Goal: Task Accomplishment & Management: Complete application form

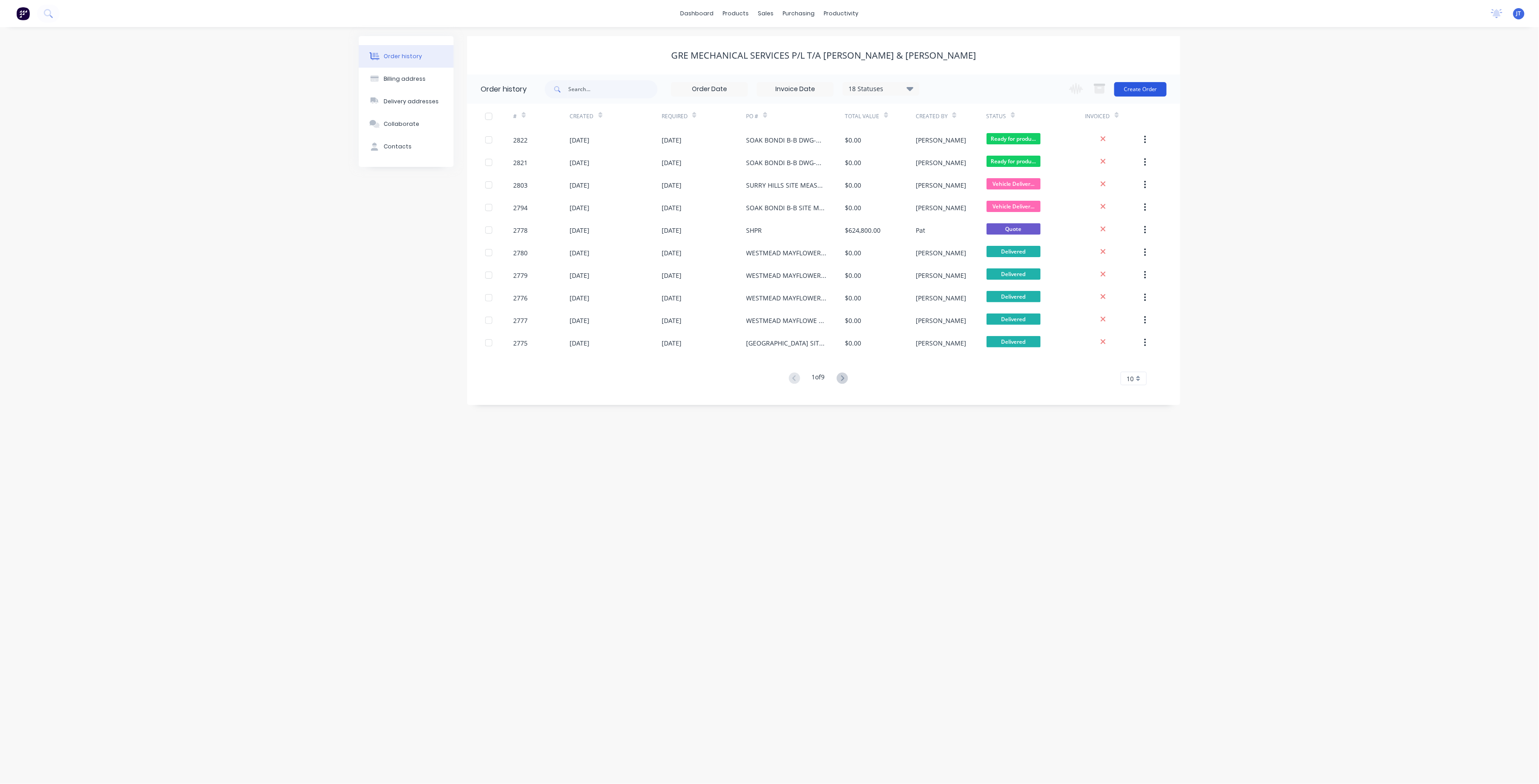
click at [1161, 85] on button "Create Order" at bounding box center [1141, 89] width 53 height 14
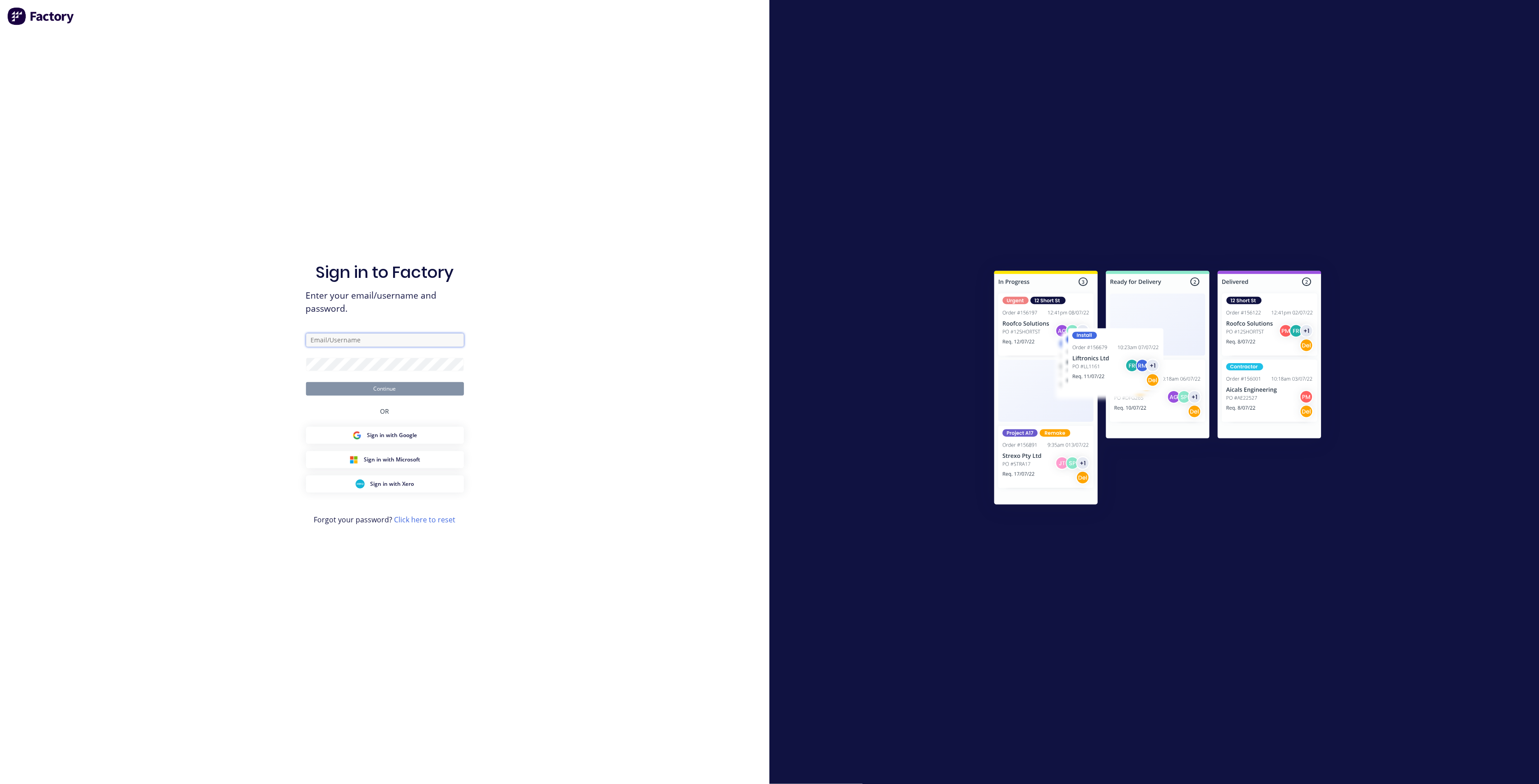
click at [383, 344] on input "text" at bounding box center [385, 340] width 158 height 14
click at [0, 783] on com-1password-button at bounding box center [0, 784] width 0 height 0
type input "[PERSON_NAME][EMAIL_ADDRESS][DOMAIN_NAME]"
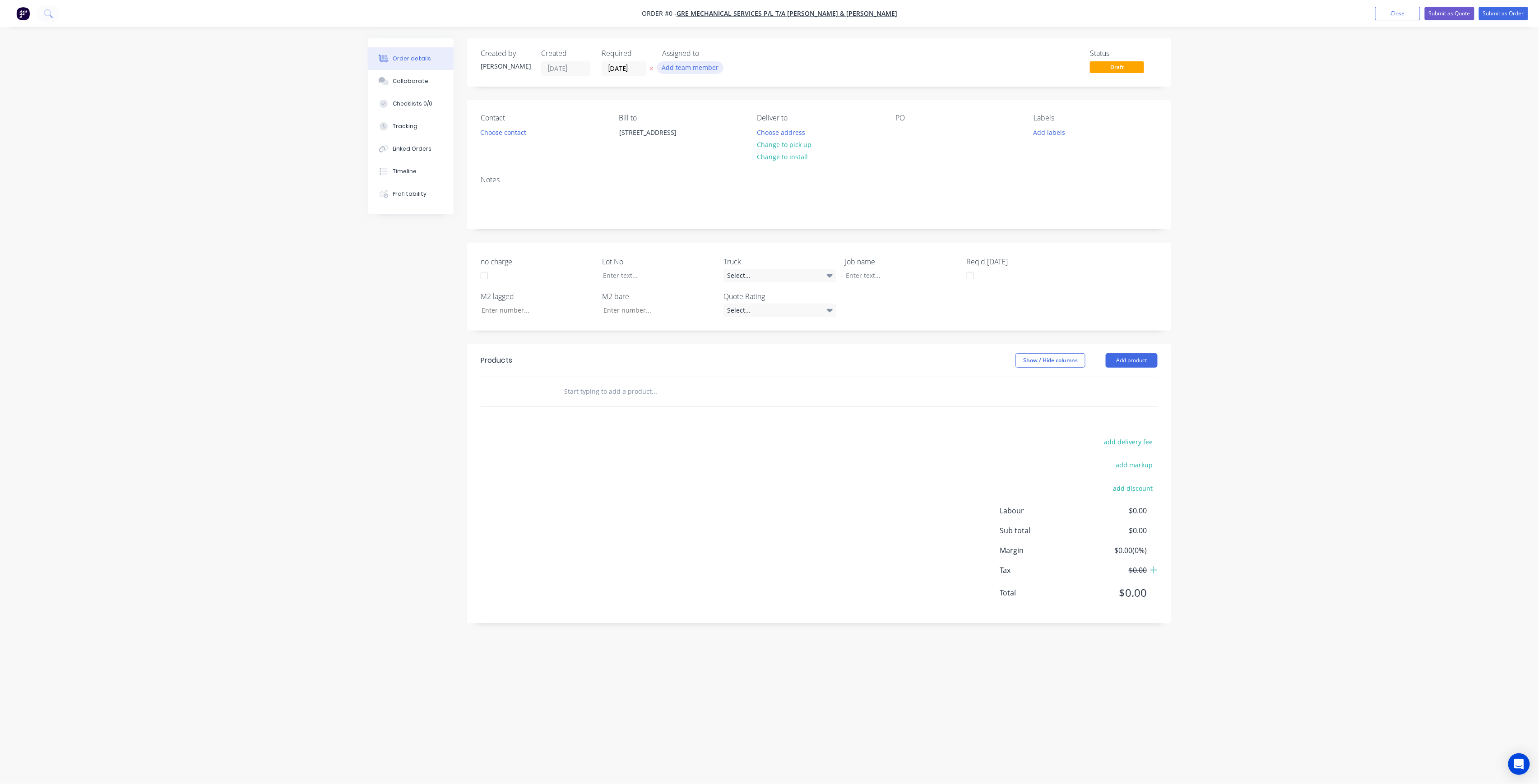
drag, startPoint x: 728, startPoint y: 62, endPoint x: 719, endPoint y: 67, distance: 10.3
click at [724, 64] on div "Add team member" at bounding box center [707, 68] width 90 height 14
click at [719, 67] on button "Add team member" at bounding box center [690, 67] width 66 height 12
drag, startPoint x: 705, startPoint y: 46, endPoint x: 706, endPoint y: 54, distance: 8.1
click at [705, 49] on div "Created by [PERSON_NAME] Created [DATE] Required [DATE] Assigned to Add team me…" at bounding box center [819, 62] width 704 height 48
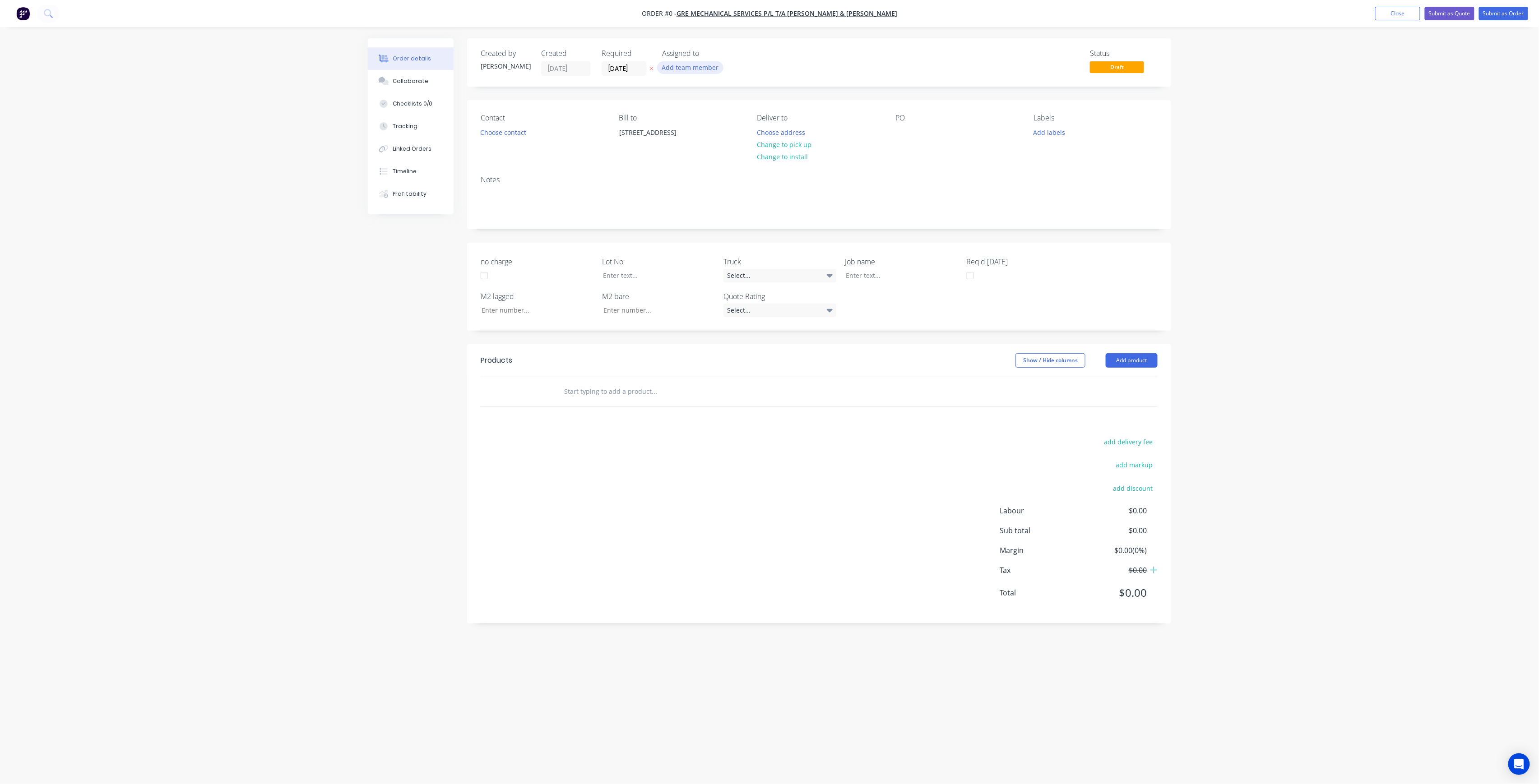
drag, startPoint x: 708, startPoint y: 62, endPoint x: 710, endPoint y: 69, distance: 7.3
click at [708, 63] on button "Add team member" at bounding box center [690, 67] width 66 height 12
click at [733, 127] on button "005APS" at bounding box center [730, 136] width 136 height 18
click at [732, 115] on div "005APS" at bounding box center [735, 118] width 90 height 10
click at [732, 115] on div "[PERSON_NAME] (You)" at bounding box center [735, 118] width 90 height 10
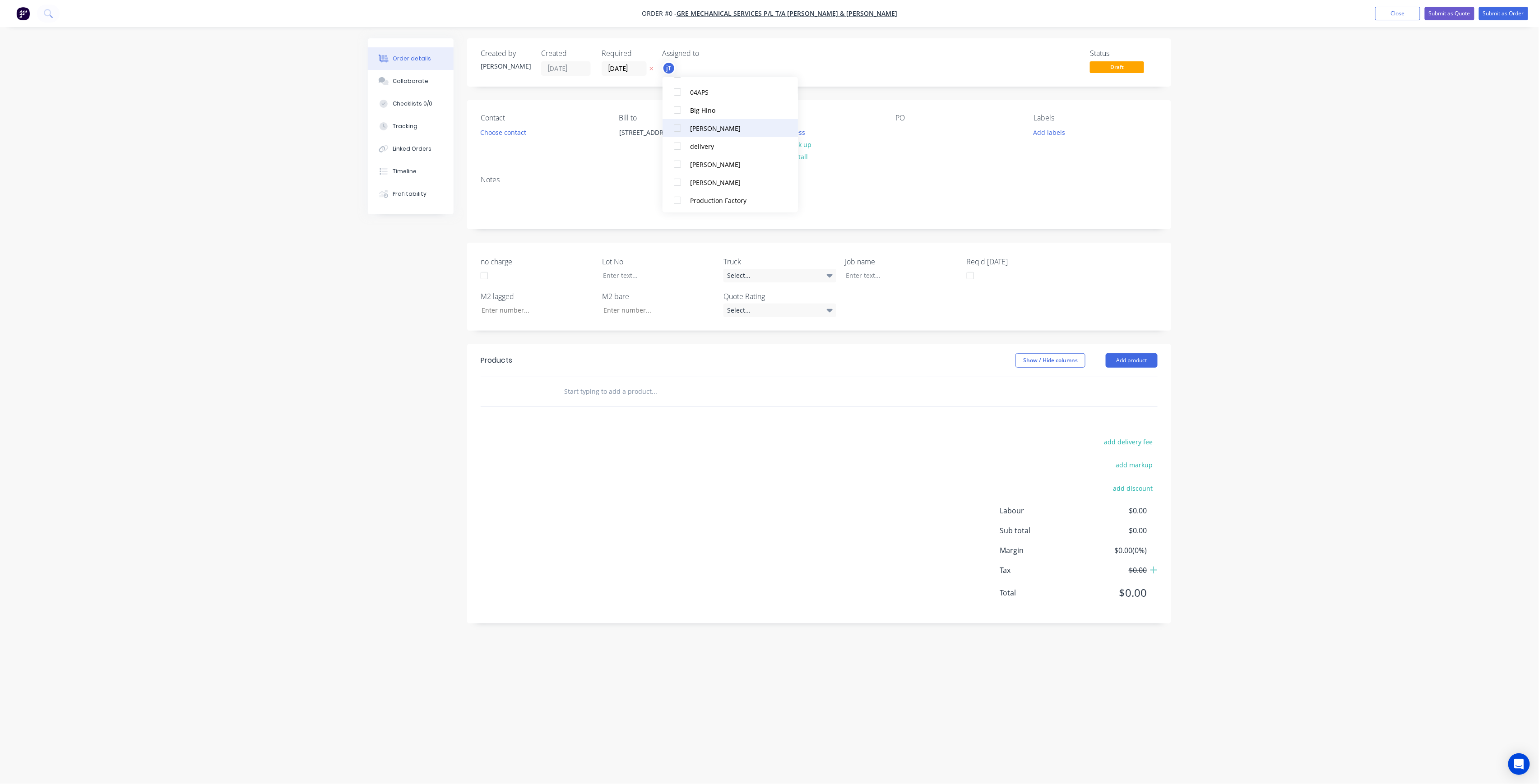
scroll to position [99, 0]
click at [746, 185] on div "[PERSON_NAME]" at bounding box center [735, 181] width 90 height 10
click at [876, 73] on div "Order details Collaborate Checklists 0/0 Tracking Linked Orders Timeline Profit…" at bounding box center [770, 374] width 821 height 673
click at [524, 136] on button "Choose contact" at bounding box center [503, 132] width 56 height 12
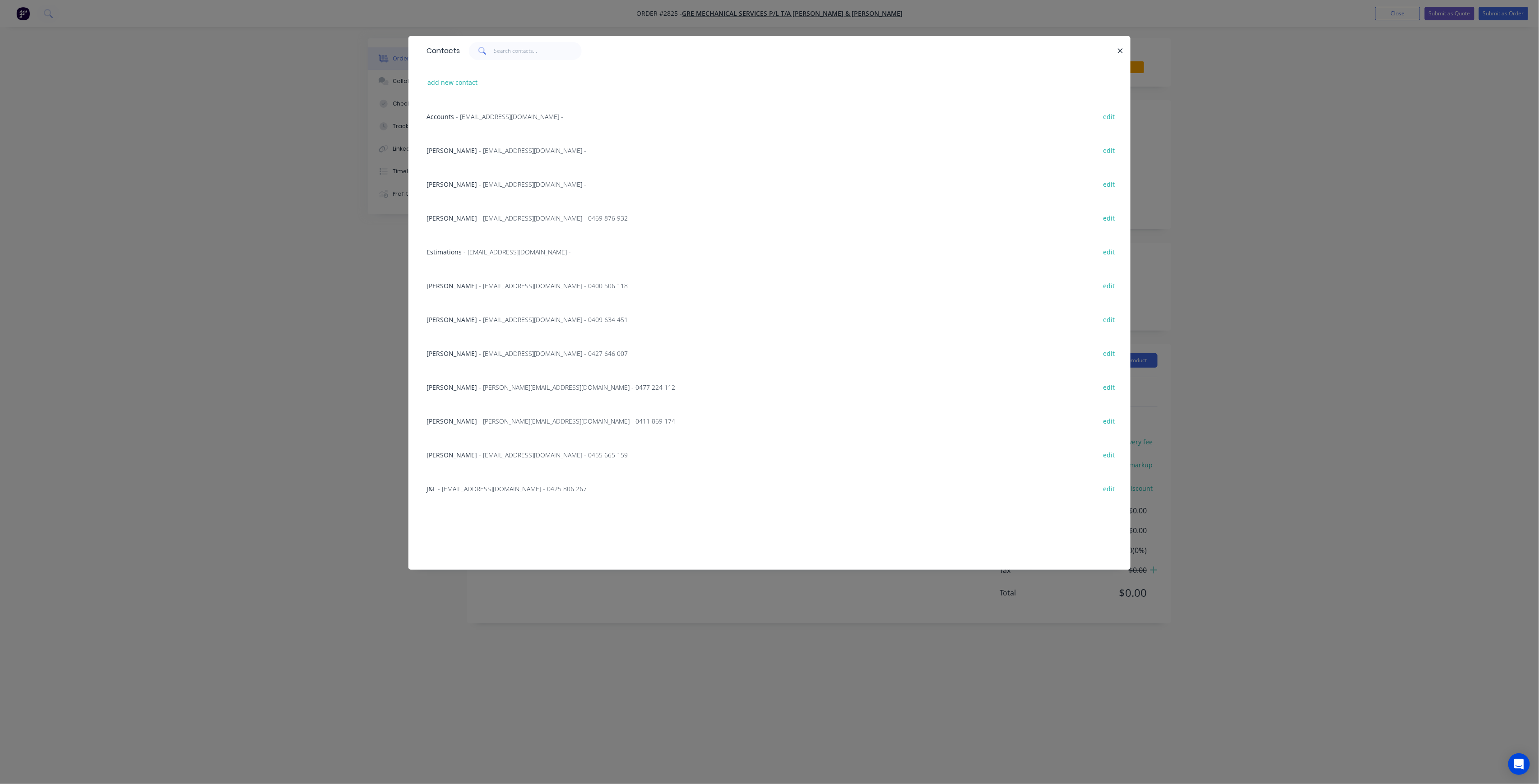
click at [510, 480] on div "J&L - [EMAIL_ADDRESS][DOMAIN_NAME] - 0425 806 267 edit" at bounding box center [769, 488] width 695 height 34
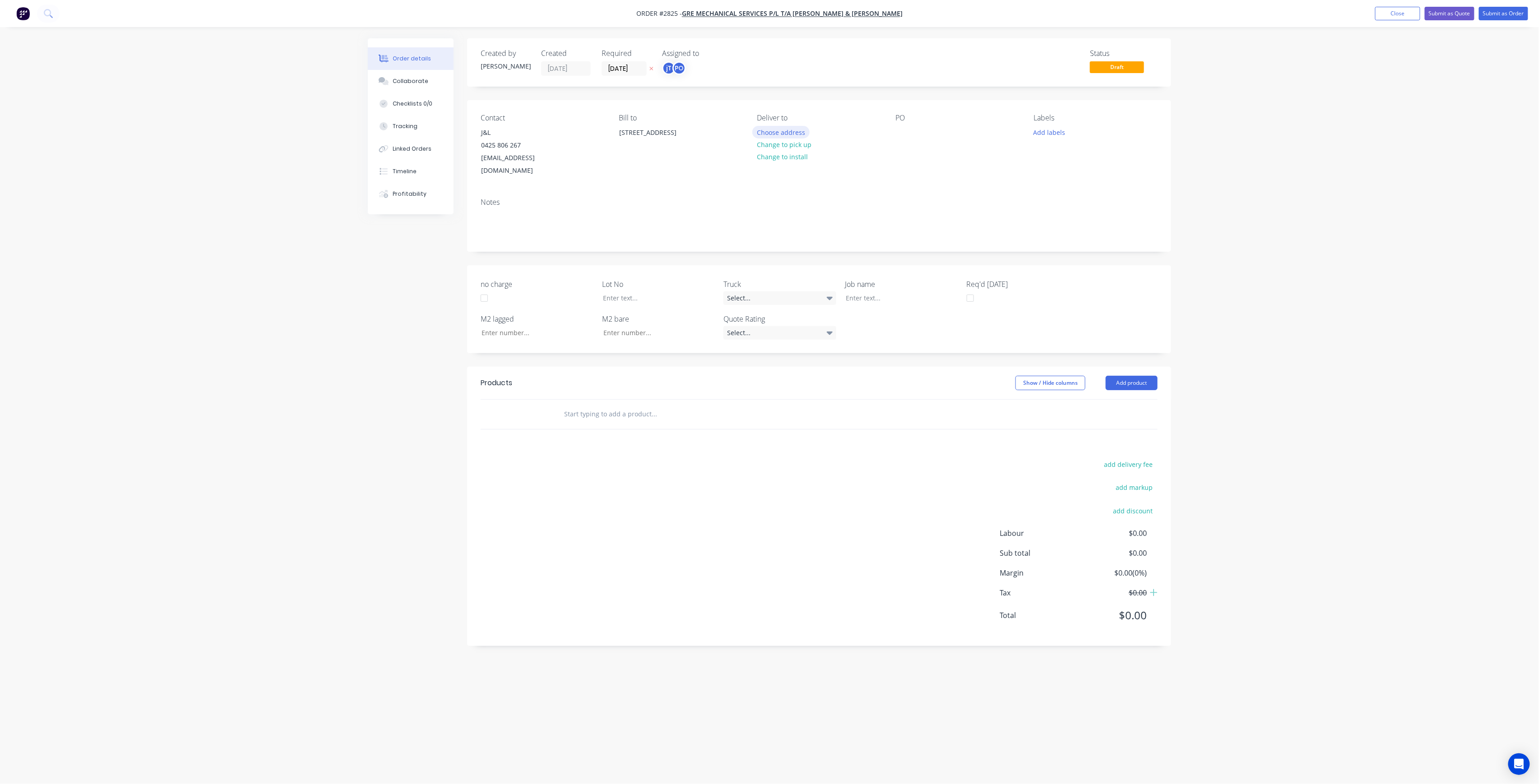
click at [768, 129] on button "Choose address" at bounding box center [781, 132] width 58 height 12
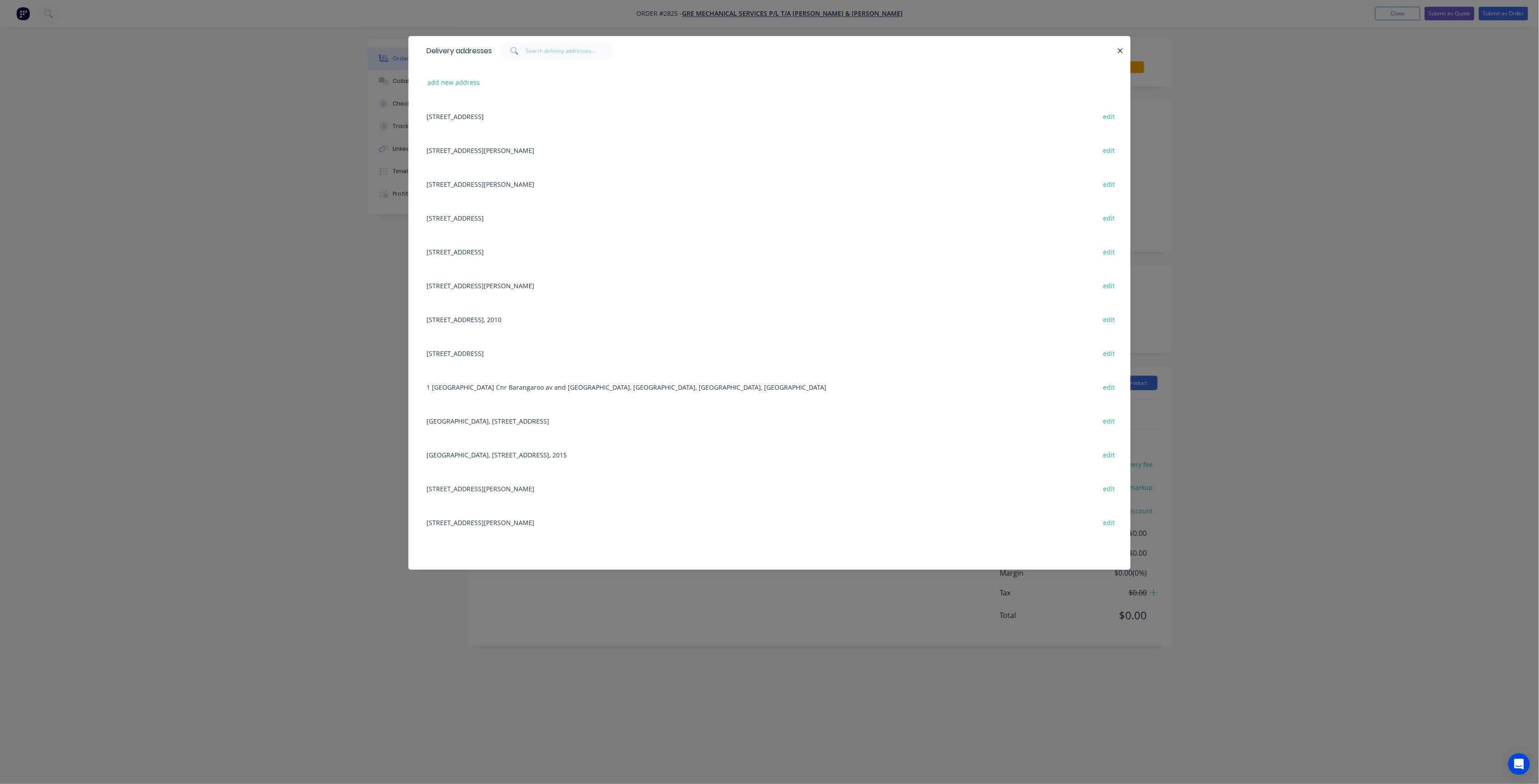
click at [521, 152] on div "[STREET_ADDRESS][PERSON_NAME] edit" at bounding box center [769, 150] width 695 height 34
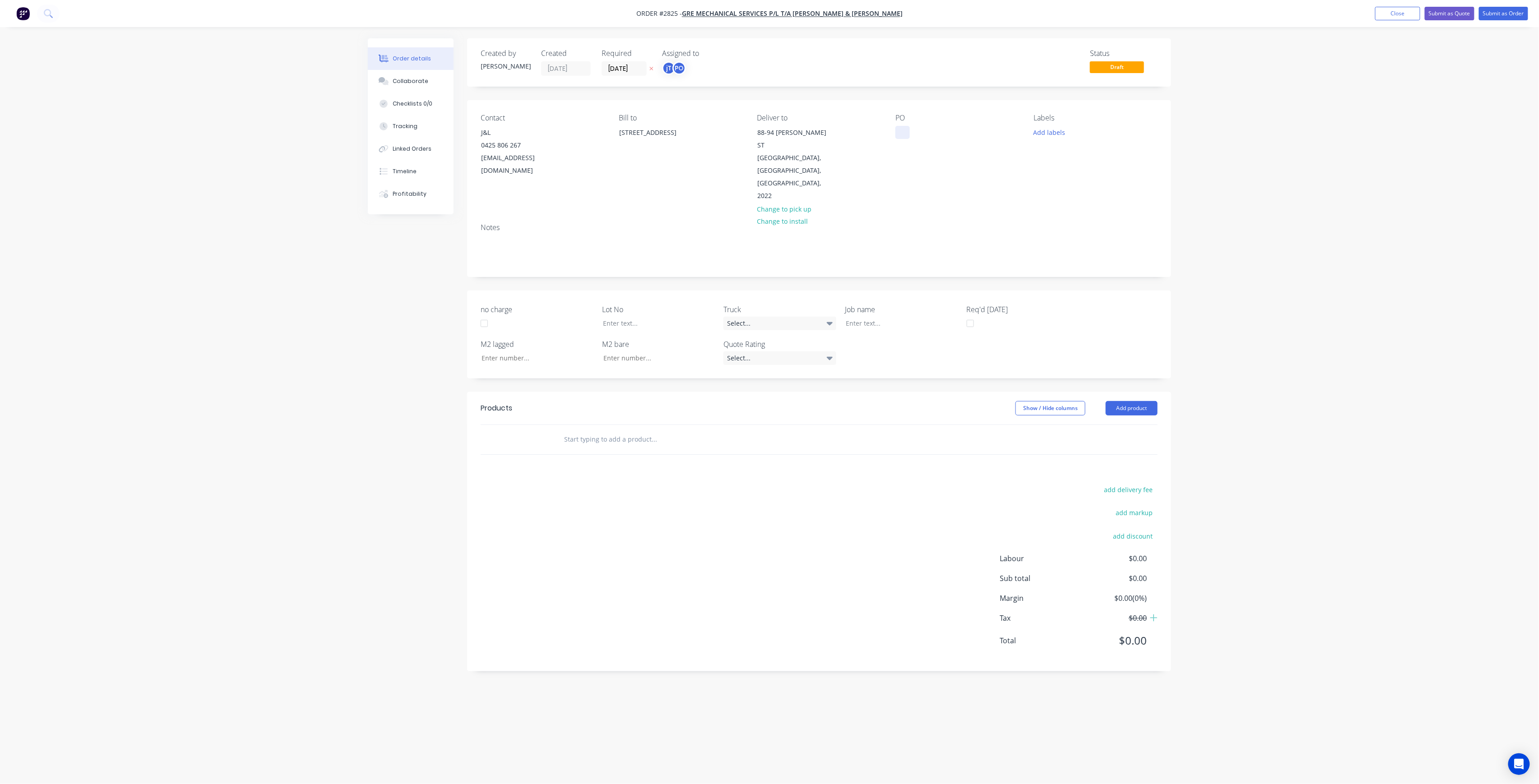
click at [896, 134] on div at bounding box center [903, 133] width 14 height 13
click at [1037, 133] on button "Add labels" at bounding box center [1049, 132] width 41 height 12
click at [1123, 156] on input "text" at bounding box center [1109, 159] width 94 height 18
drag, startPoint x: 1067, startPoint y: 159, endPoint x: 1047, endPoint y: 159, distance: 20.0
click at [1047, 159] on div "LOT-367" at bounding box center [1102, 159] width 117 height 18
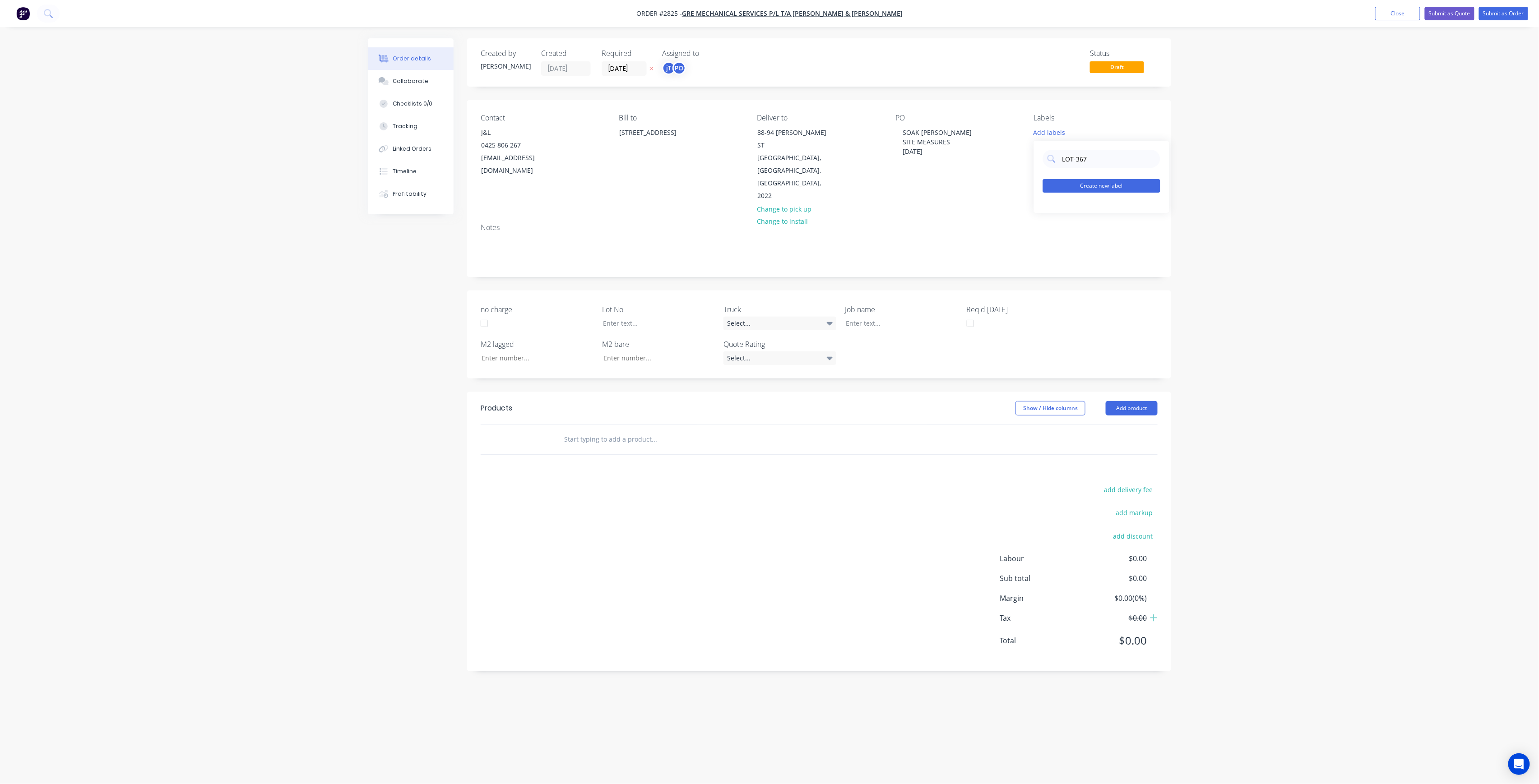
type input "LOT-367"
click at [1097, 185] on button "Create new label" at bounding box center [1102, 186] width 117 height 14
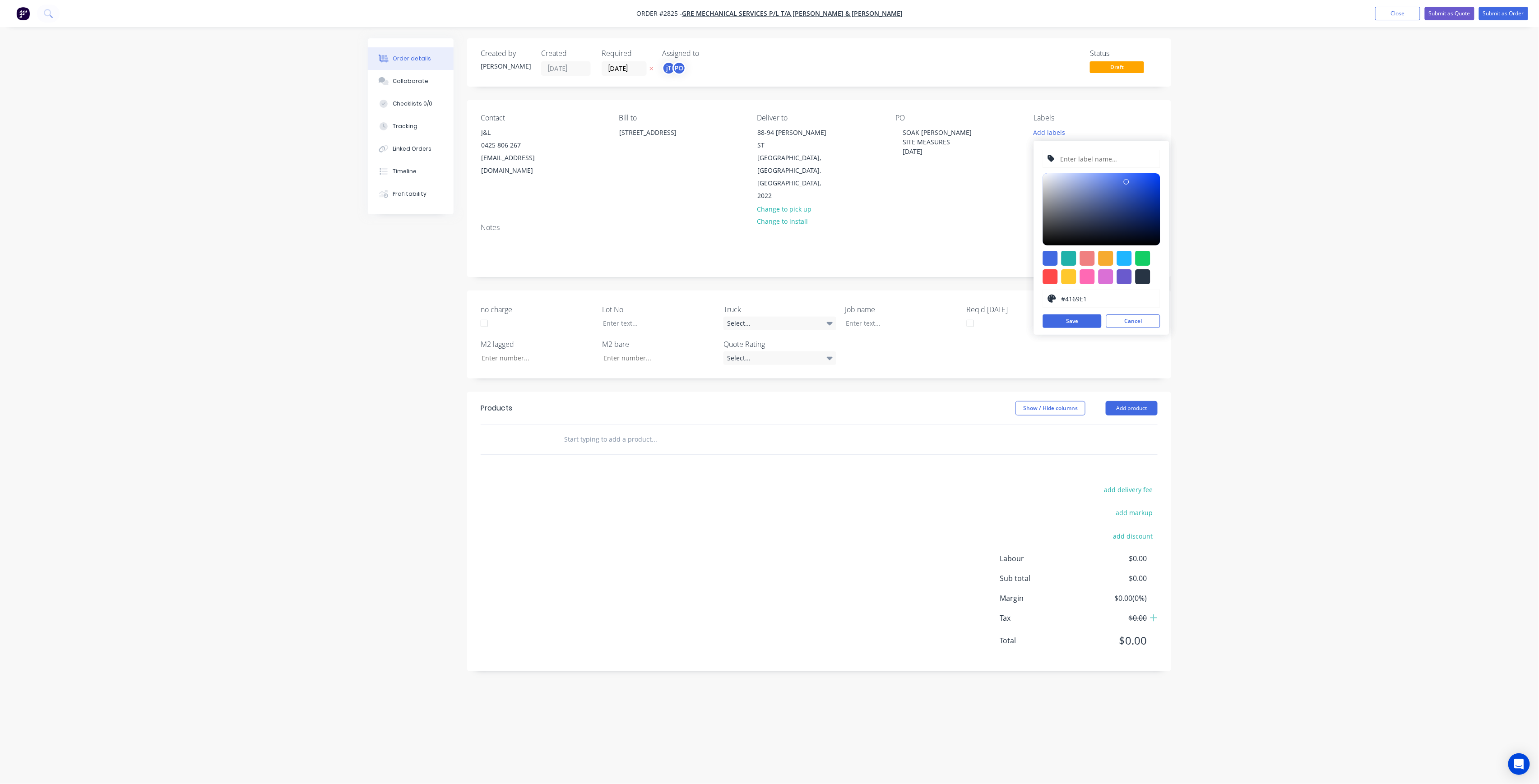
click at [1091, 161] on input "text" at bounding box center [1107, 159] width 96 height 17
type input "LOT-367"
click at [1060, 324] on button "Save" at bounding box center [1072, 321] width 59 height 14
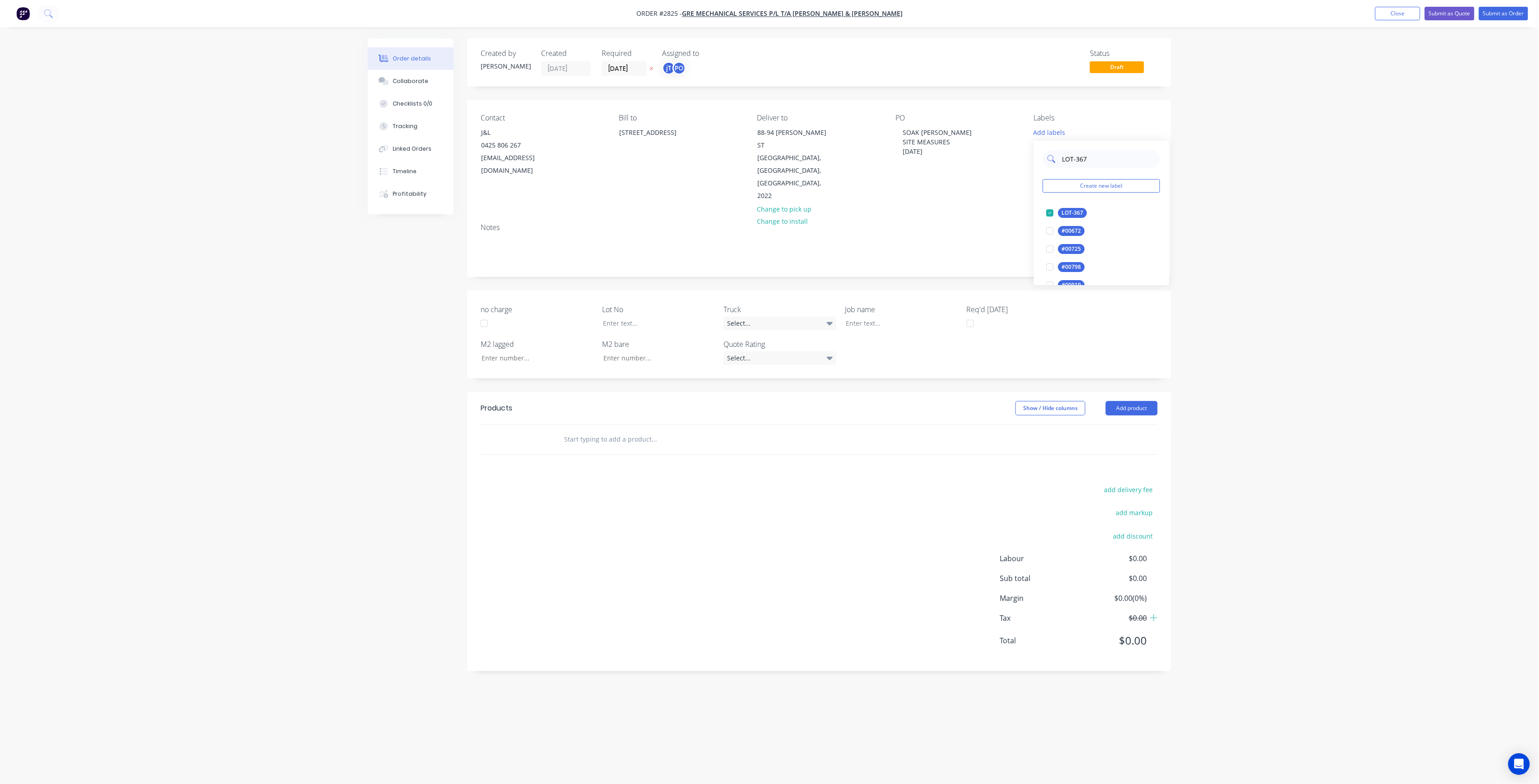
click at [1104, 153] on input "LOT-367" at bounding box center [1109, 159] width 94 height 18
click at [1083, 217] on div "Main Contract" at bounding box center [1080, 213] width 45 height 10
click at [1087, 168] on div "MA Create new label Main Contract edit pieces 10,5 and 4 need remakes edit Proj…" at bounding box center [1102, 209] width 136 height 144
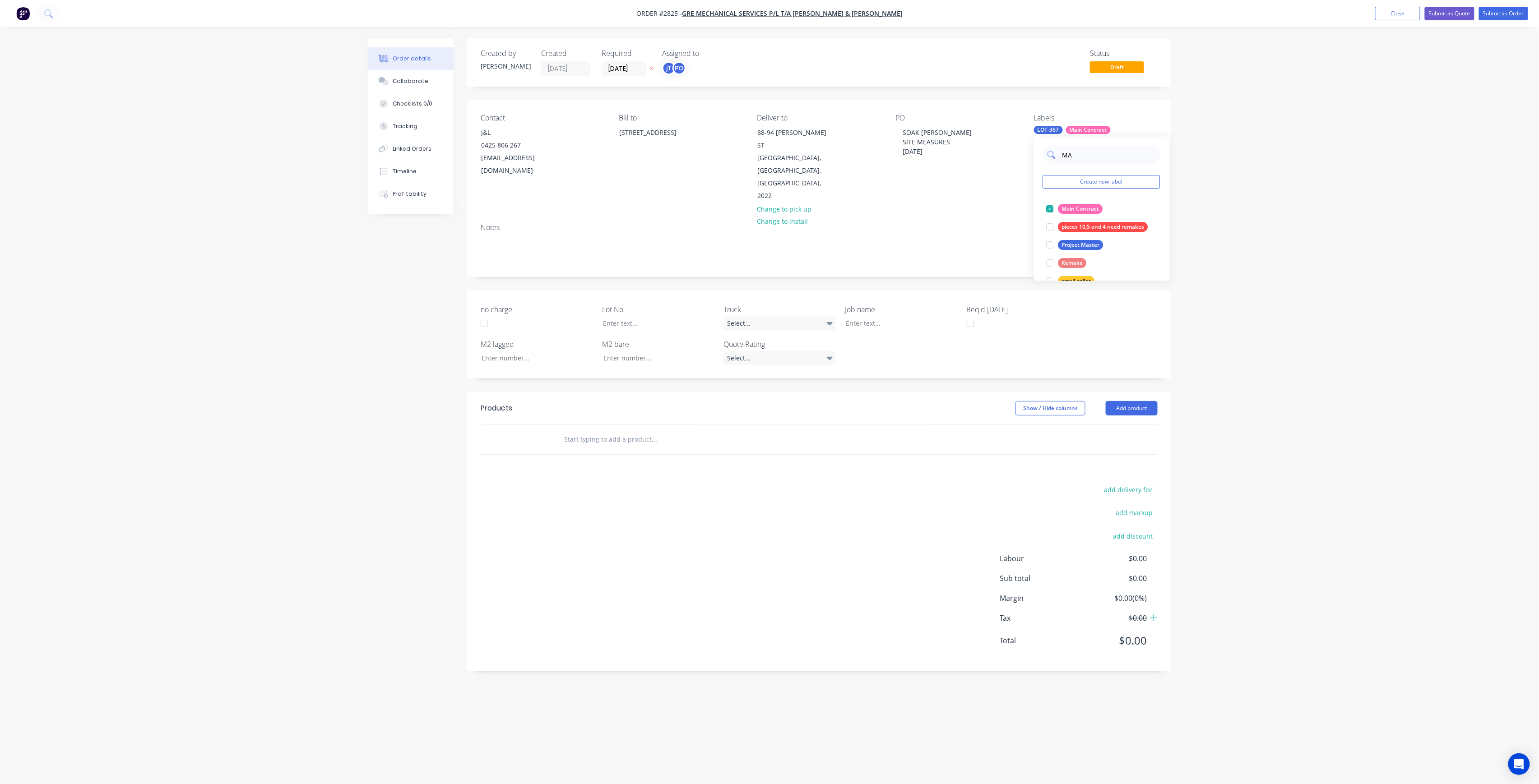
click at [1088, 158] on input "MA" at bounding box center [1109, 155] width 94 height 18
click at [1071, 213] on div "50 VAPASTOP" at bounding box center [1079, 208] width 42 height 10
click at [1086, 158] on input "50" at bounding box center [1109, 155] width 94 height 18
click at [1062, 250] on button "50INT" at bounding box center [1063, 245] width 41 height 13
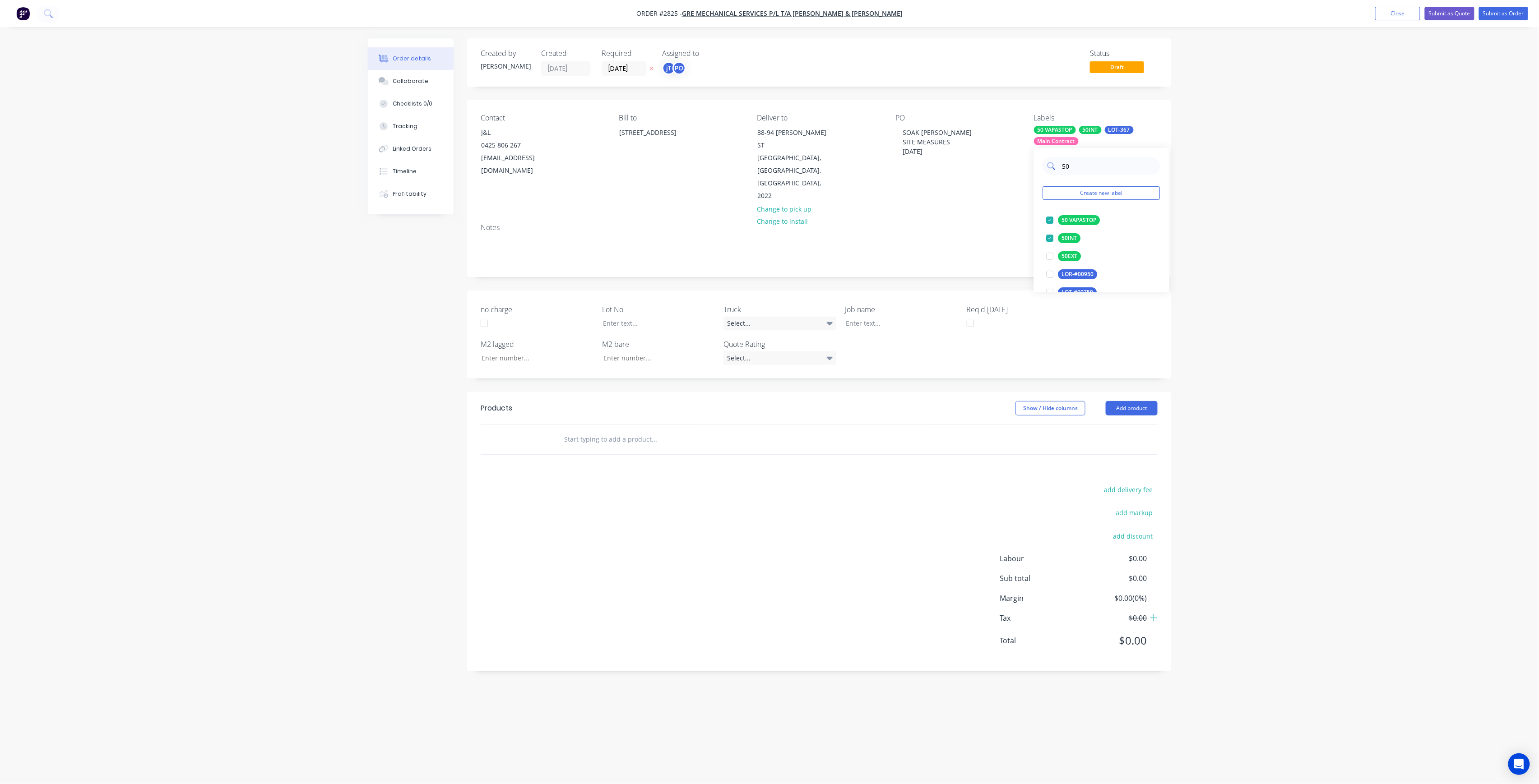
click at [1080, 169] on input "50" at bounding box center [1109, 166] width 94 height 18
type input "38"
click at [1069, 215] on button "38INT" at bounding box center [1063, 220] width 41 height 13
click at [1295, 187] on div "Order details Collaborate Checklists 0/0 Tracking Linked Orders Timeline Profit…" at bounding box center [770, 392] width 1539 height 784
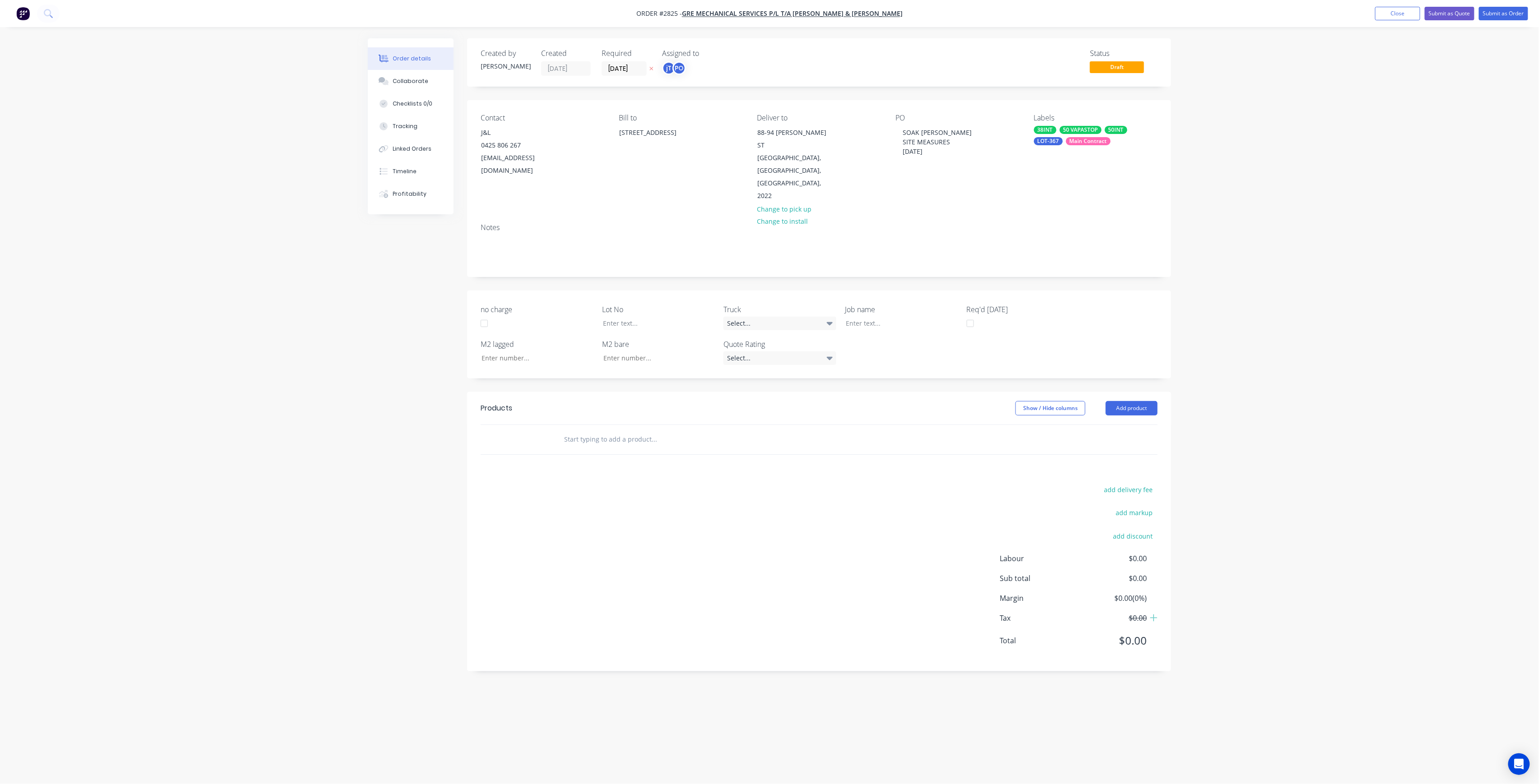
click at [712, 316] on div at bounding box center [655, 323] width 119 height 13
click at [697, 316] on div at bounding box center [652, 323] width 113 height 13
click at [860, 316] on div at bounding box center [895, 323] width 113 height 13
drag, startPoint x: 931, startPoint y: 147, endPoint x: 896, endPoint y: 133, distance: 37.7
click at [896, 132] on div "SOAK [PERSON_NAME] SITE MEASURES [DATE]" at bounding box center [937, 142] width 84 height 32
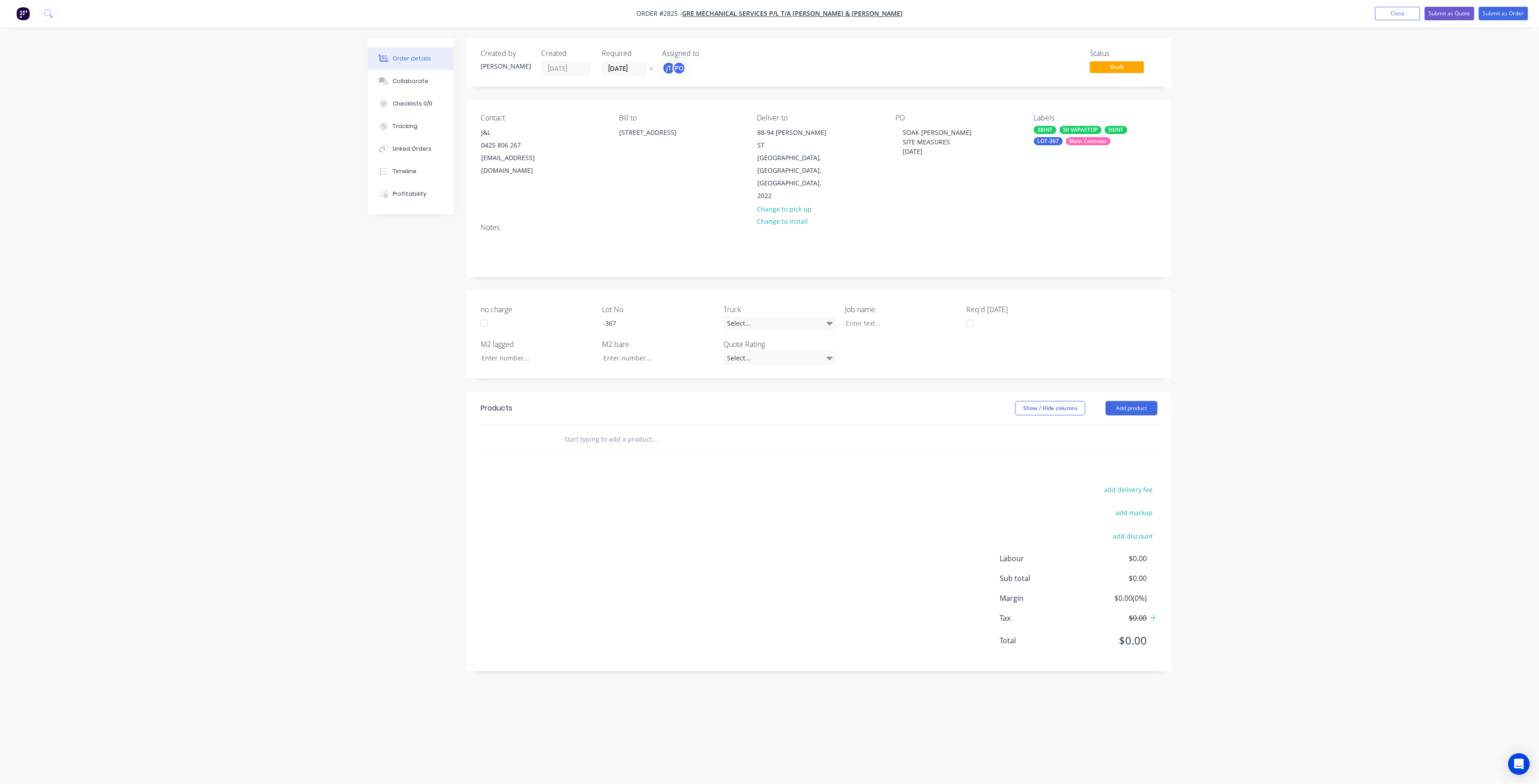
click at [931, 161] on div "PO SOAK [PERSON_NAME] SITE MEASURES [DATE]" at bounding box center [957, 158] width 124 height 89
drag, startPoint x: 931, startPoint y: 158, endPoint x: 864, endPoint y: 130, distance: 72.6
click at [864, 130] on div "Contact J&L [PHONE_NUMBER] [EMAIL_ADDRESS][DOMAIN_NAME] Bill to 5-[STREET_ADDRE…" at bounding box center [819, 158] width 704 height 116
copy div "SOAK [PERSON_NAME] SITE MEASURES [DATE]"
click at [882, 316] on div at bounding box center [895, 323] width 113 height 13
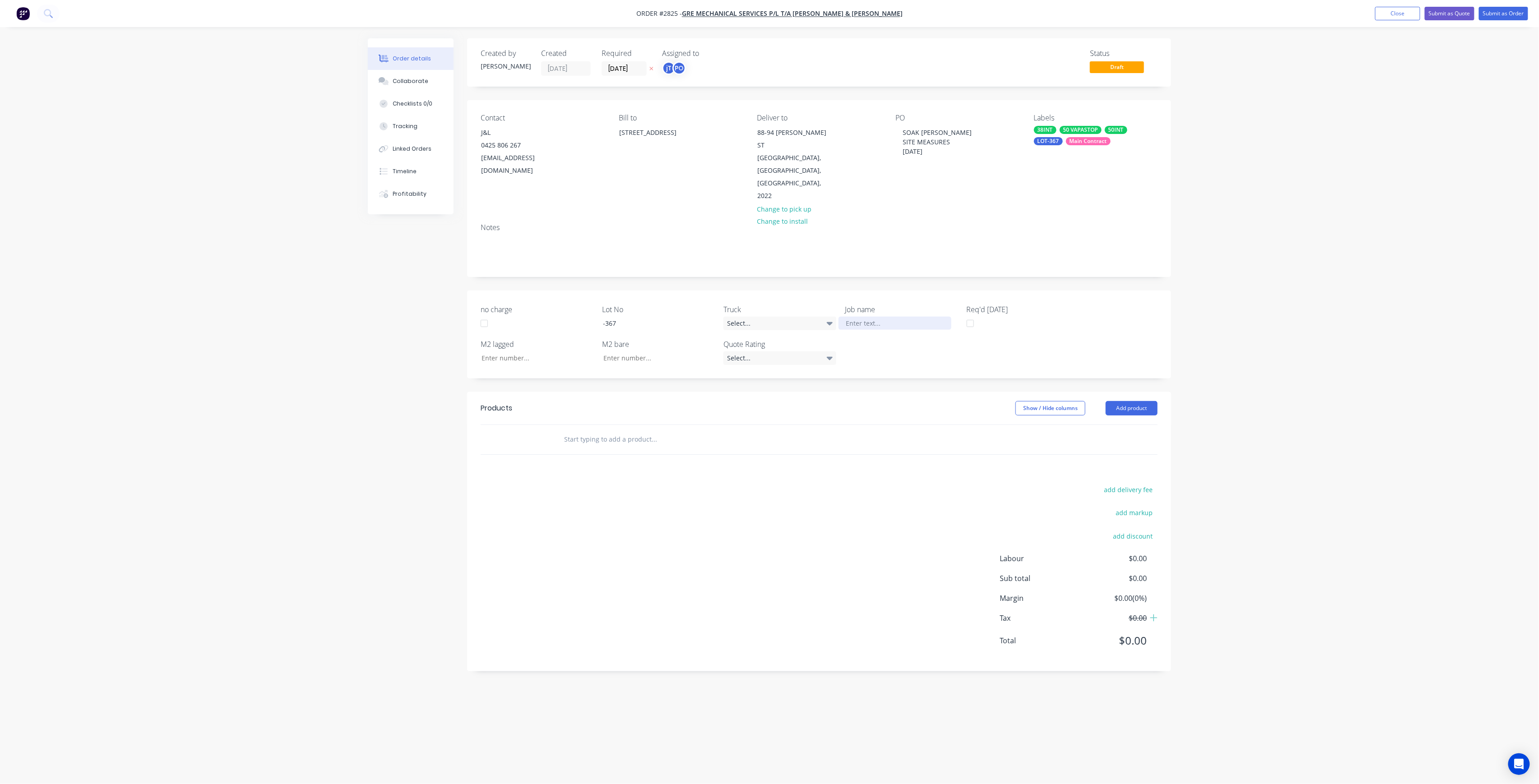
paste div
drag, startPoint x: 898, startPoint y: 295, endPoint x: 903, endPoint y: 295, distance: 5.0
click at [898, 316] on div "SOAK BONDI B-HSITE MEASURES [DATE]" at bounding box center [895, 328] width 113 height 23
click at [896, 316] on div "SOAK [PERSON_NAME] SITE MEASURES [DATE]" at bounding box center [895, 328] width 113 height 23
click at [894, 316] on div "SOAK [PERSON_NAME] SITE MEASURES [DATE]" at bounding box center [895, 328] width 113 height 23
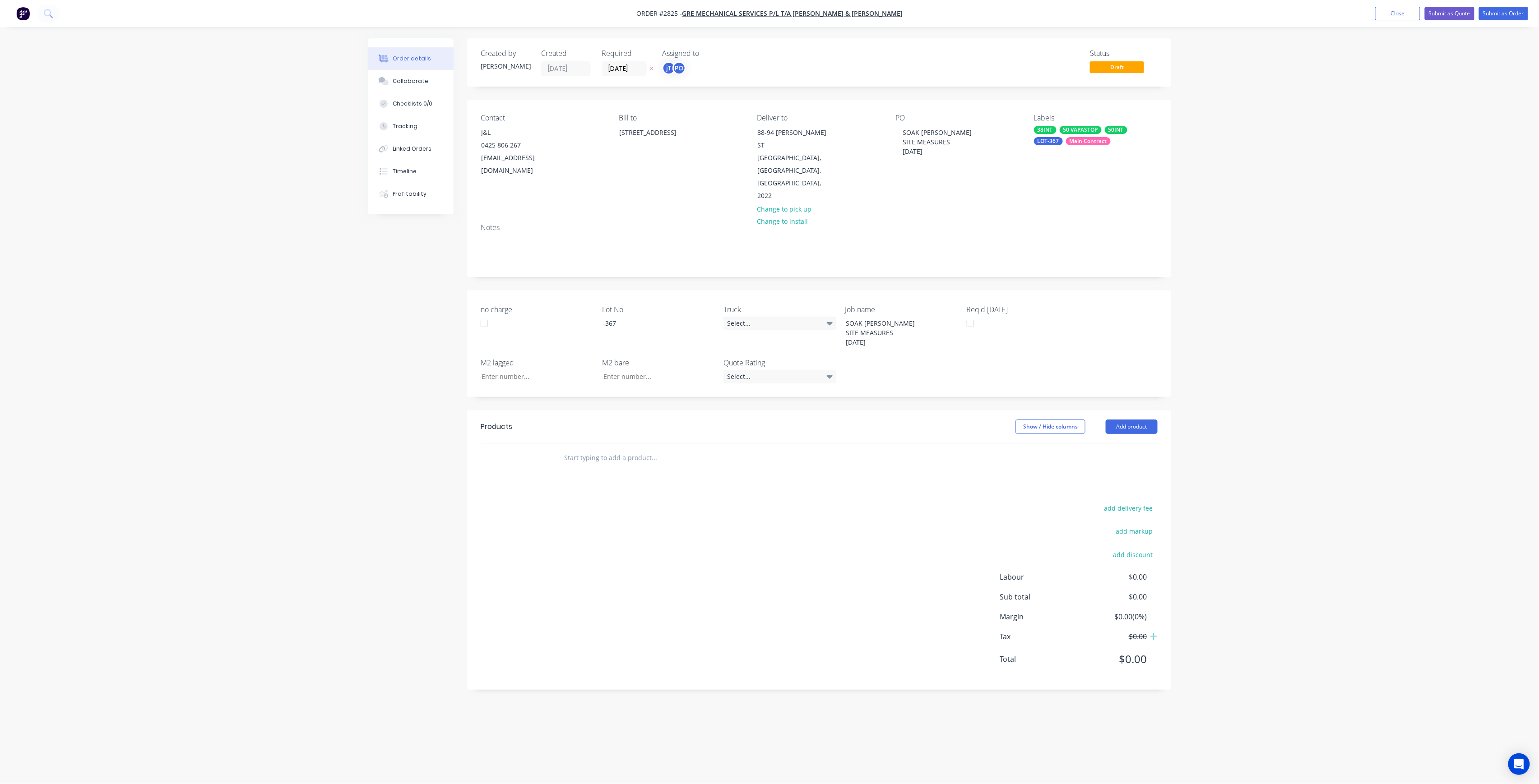
click at [670, 449] on input "text" at bounding box center [654, 458] width 180 height 18
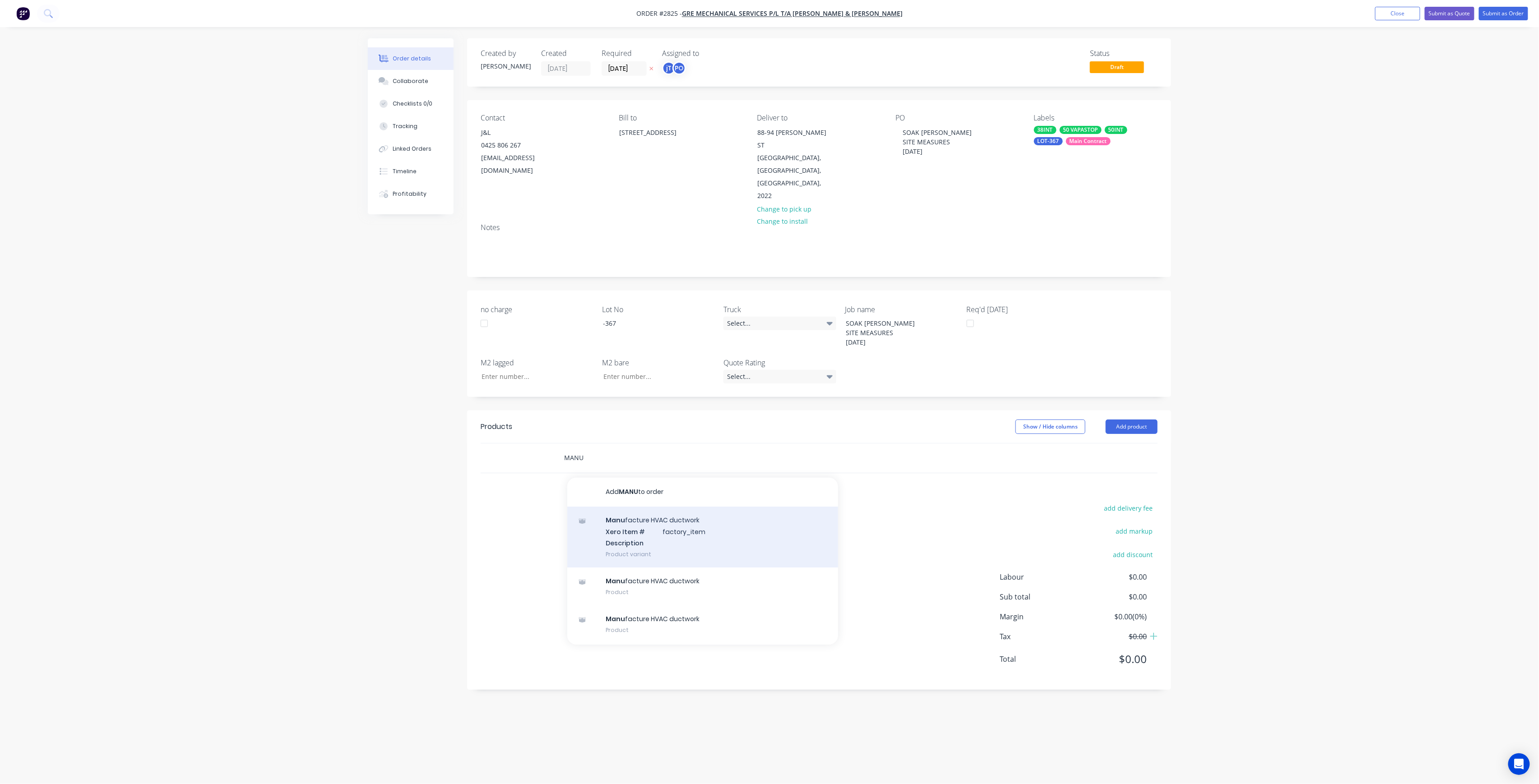
type input "MANU"
click at [663, 506] on div "Manu facture HVAC ductwork Xero Item # factory_item Description Product variant" at bounding box center [703, 537] width 271 height 61
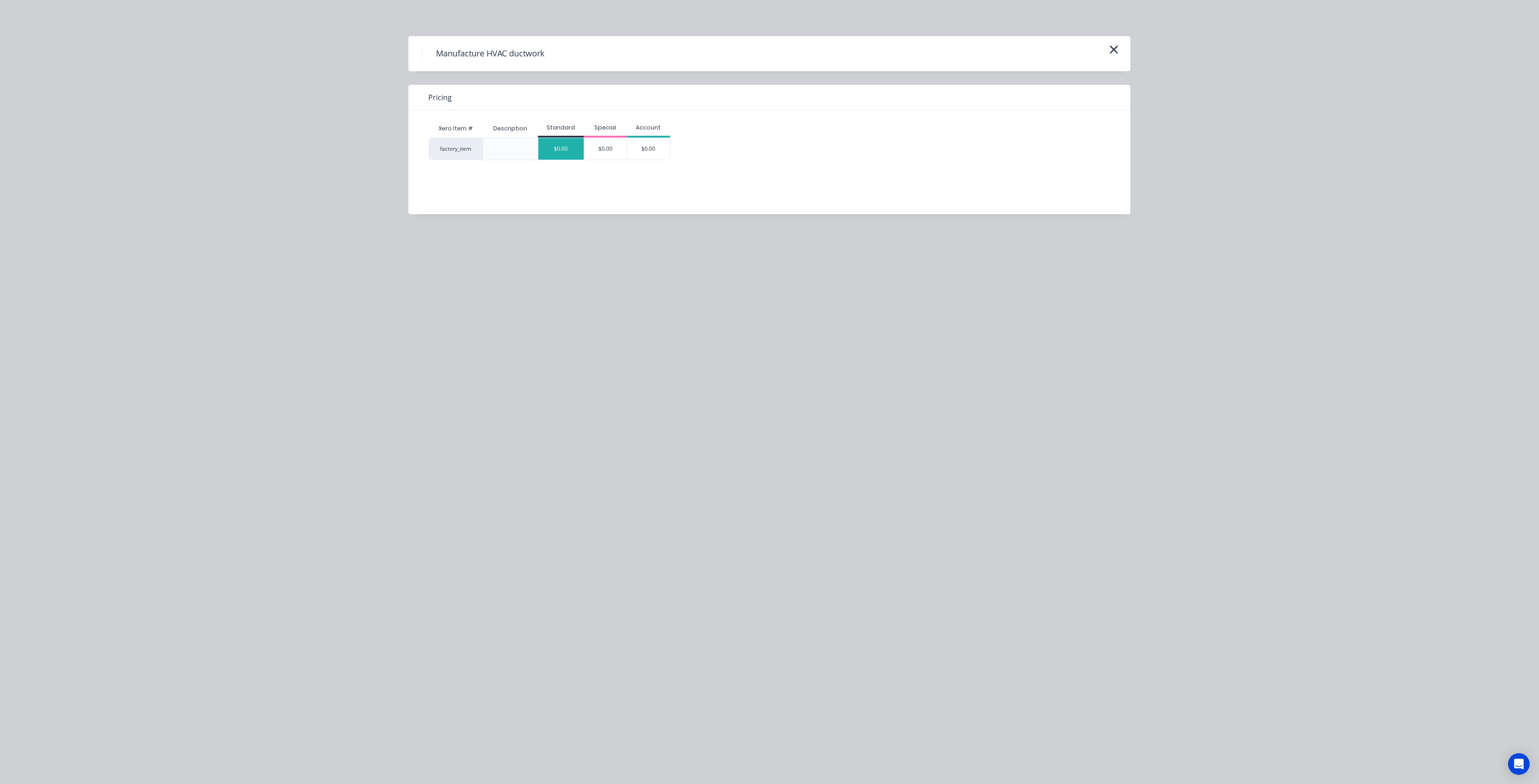
click at [558, 150] on div "$0.00" at bounding box center [561, 149] width 45 height 21
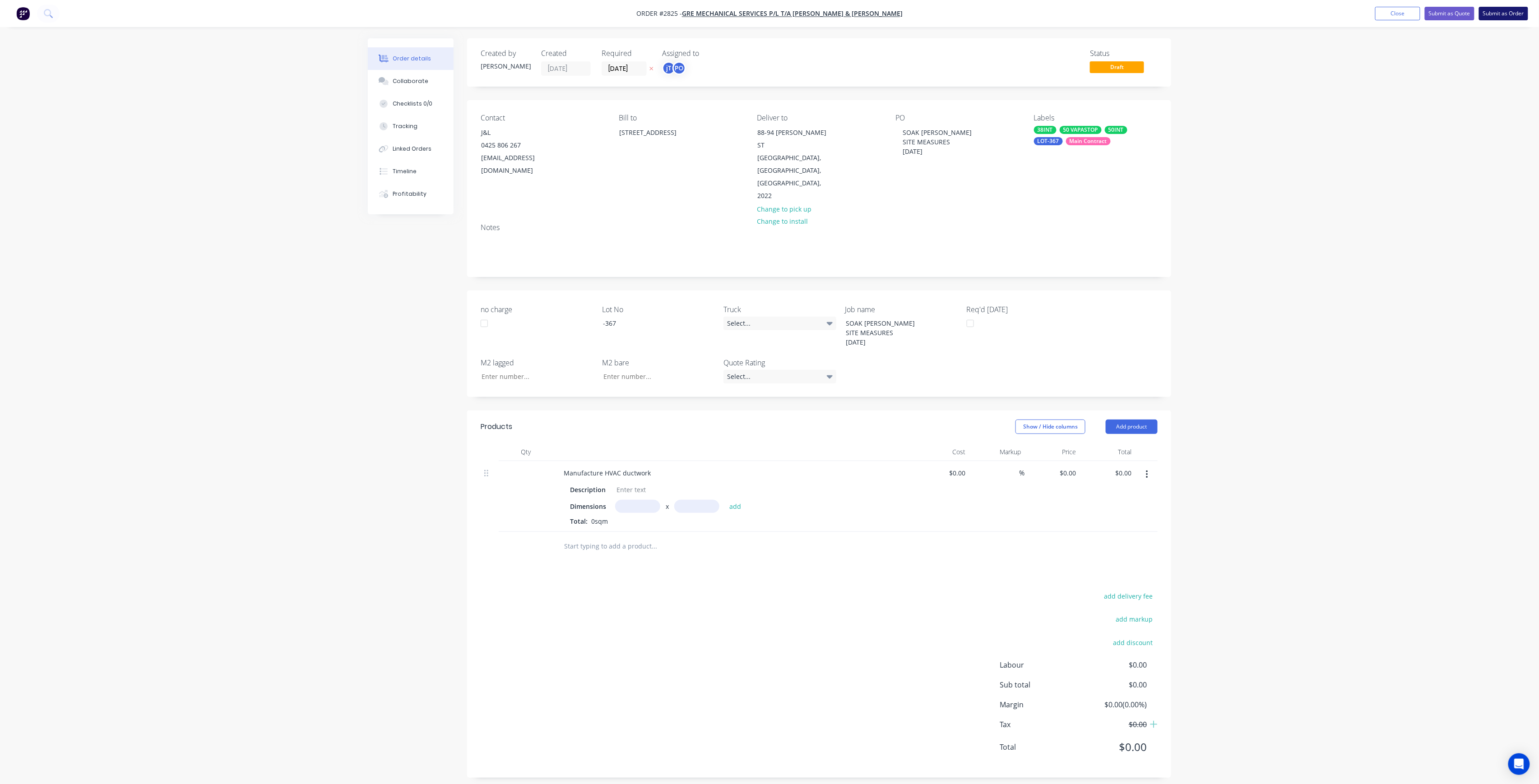
click at [1493, 13] on button "Submit as Order" at bounding box center [1504, 13] width 49 height 14
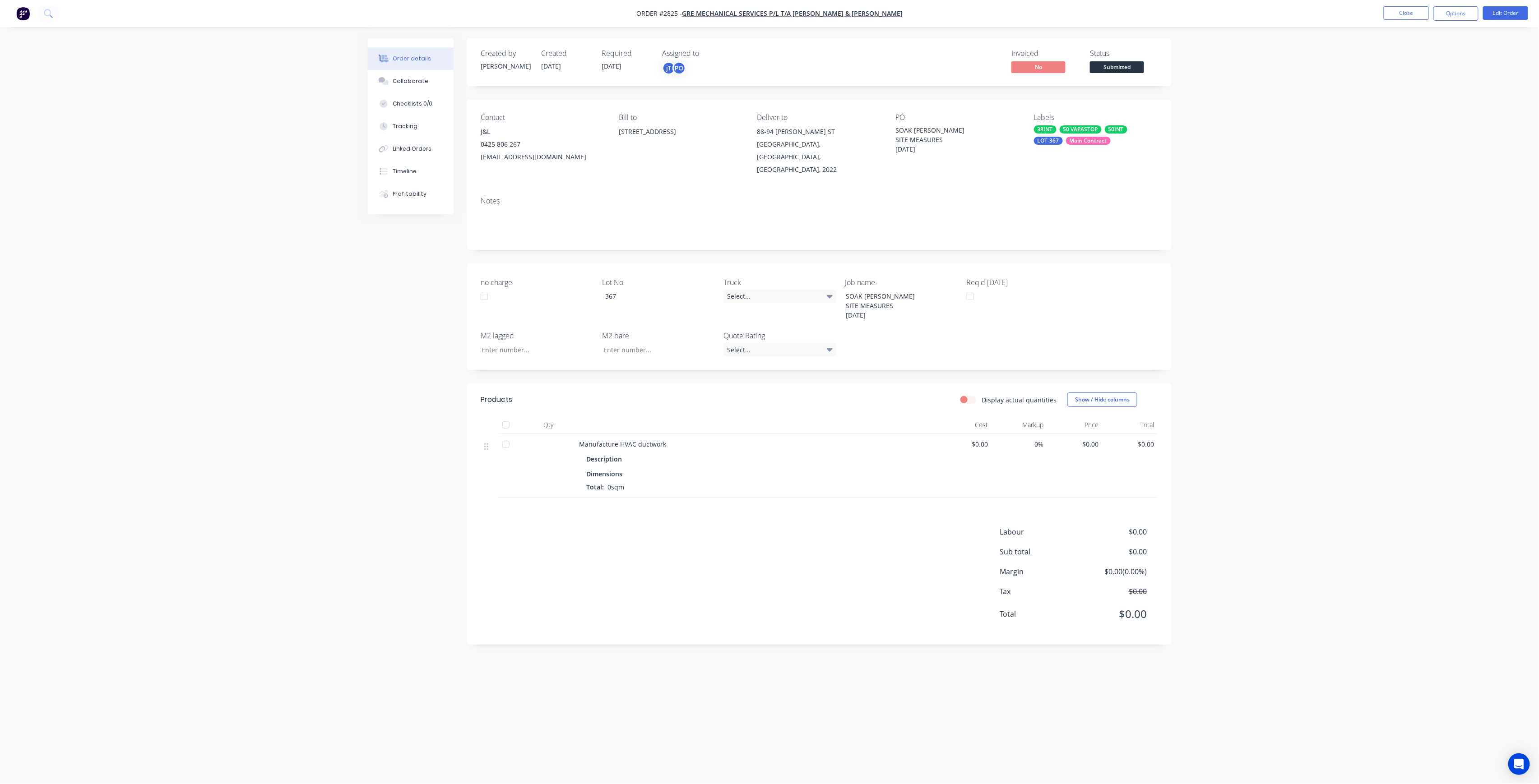
click at [1123, 76] on div "Created by [PERSON_NAME] Created [DATE] Required [DATE] Assigned to jT PO Invoi…" at bounding box center [819, 62] width 704 height 48
click at [1125, 69] on span "Submitted" at bounding box center [1117, 67] width 54 height 11
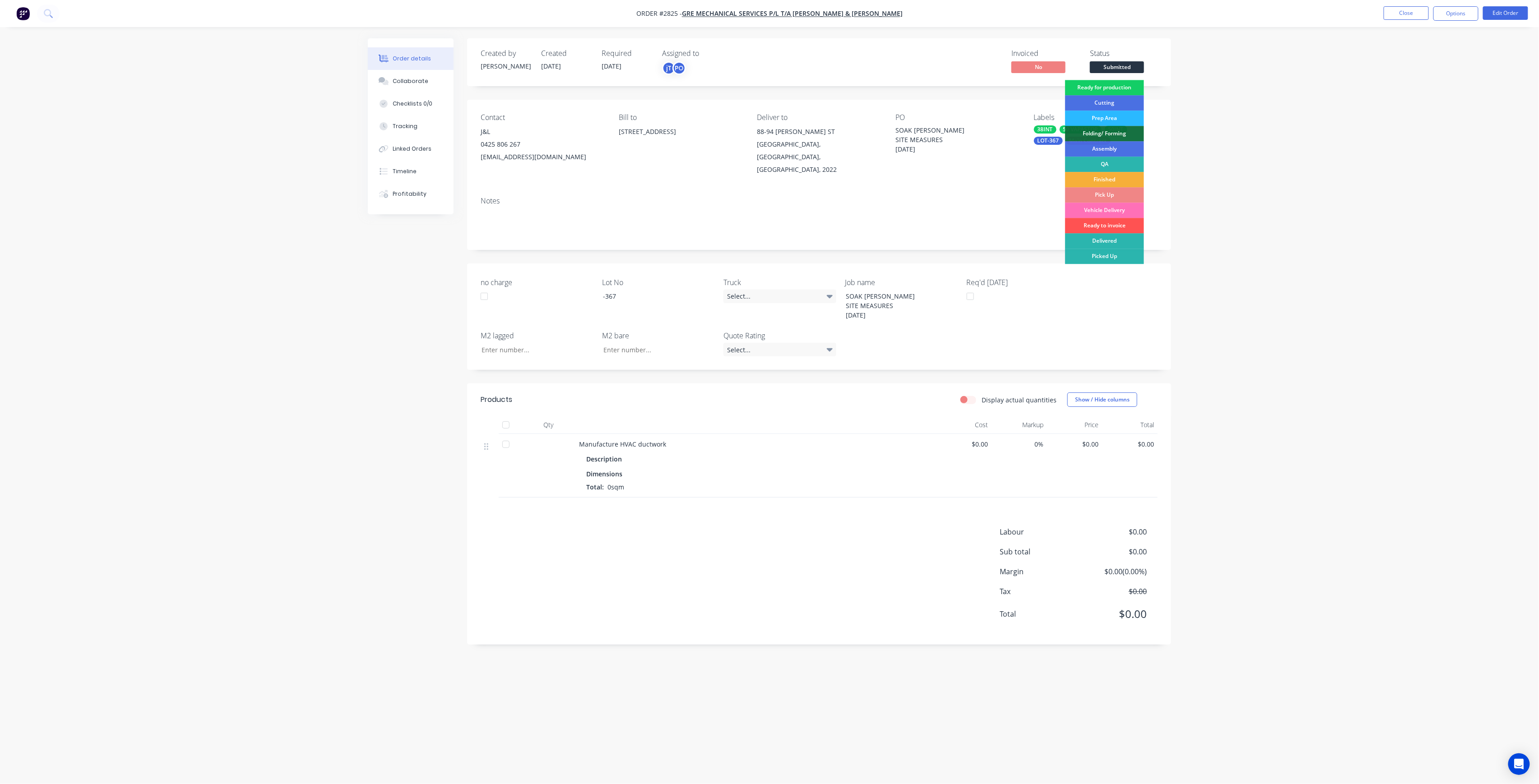
click at [1116, 91] on div "Ready for production" at bounding box center [1105, 88] width 79 height 16
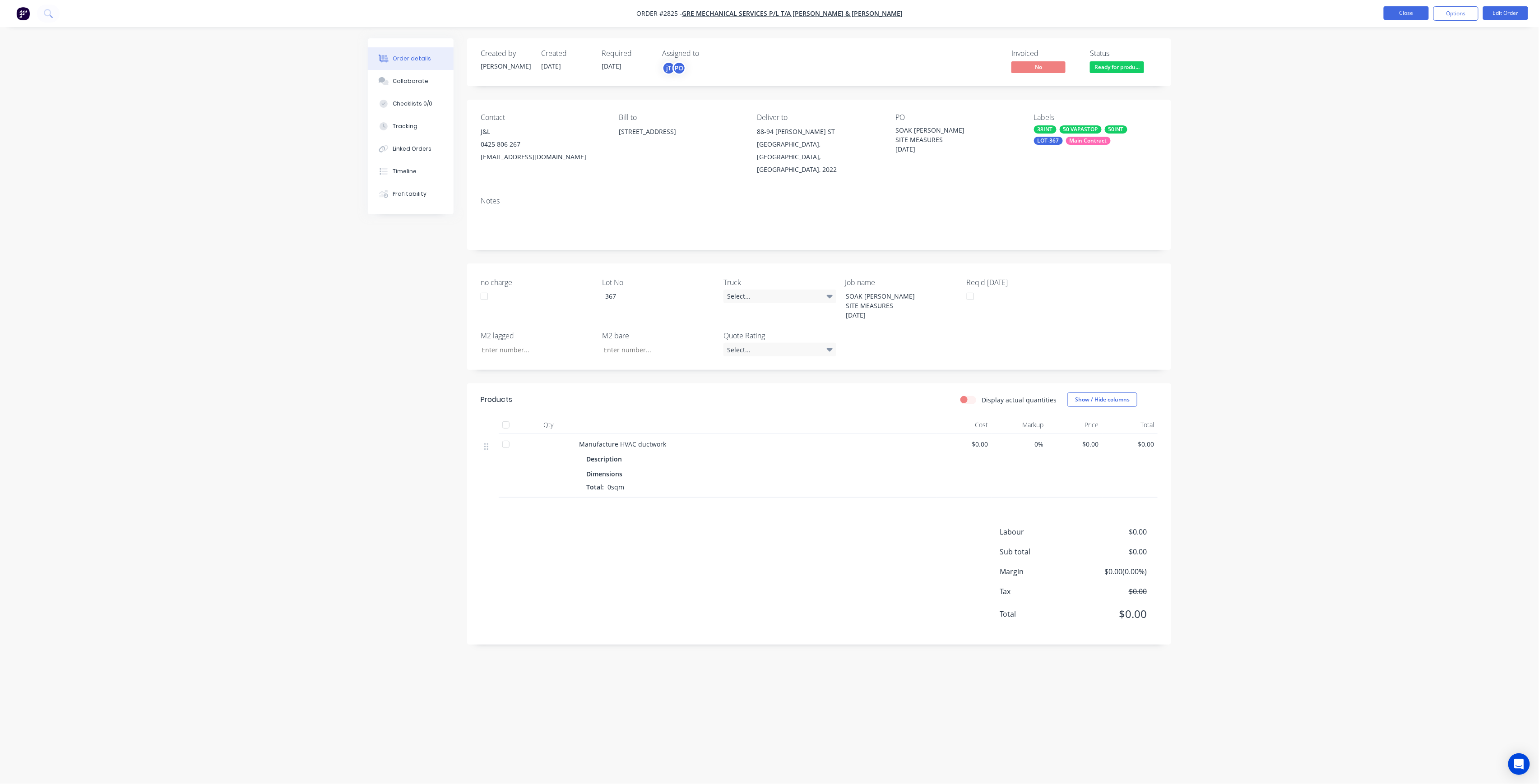
click at [1394, 13] on button "Close" at bounding box center [1406, 13] width 45 height 14
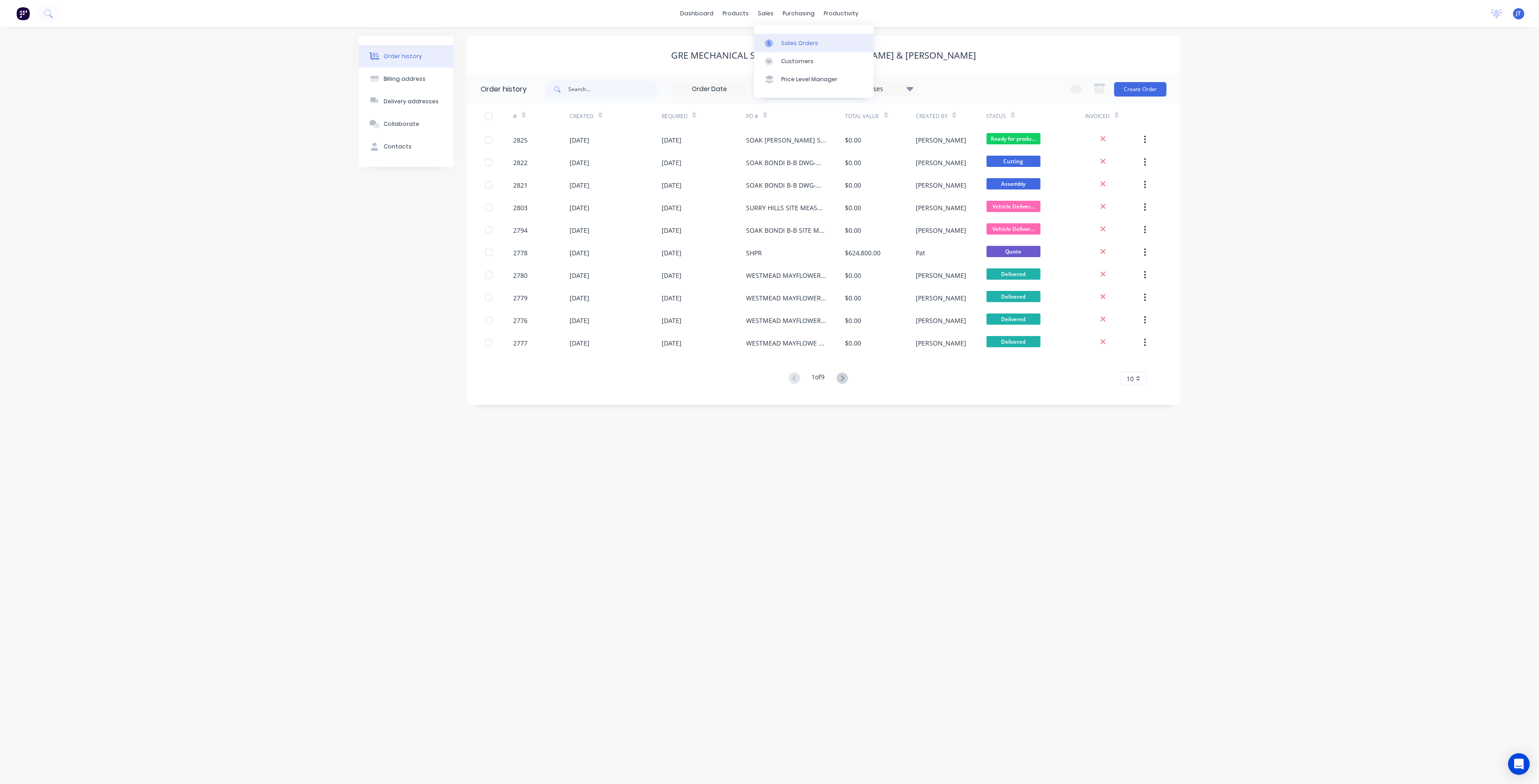
click at [813, 41] on div "Sales Orders" at bounding box center [800, 44] width 37 height 8
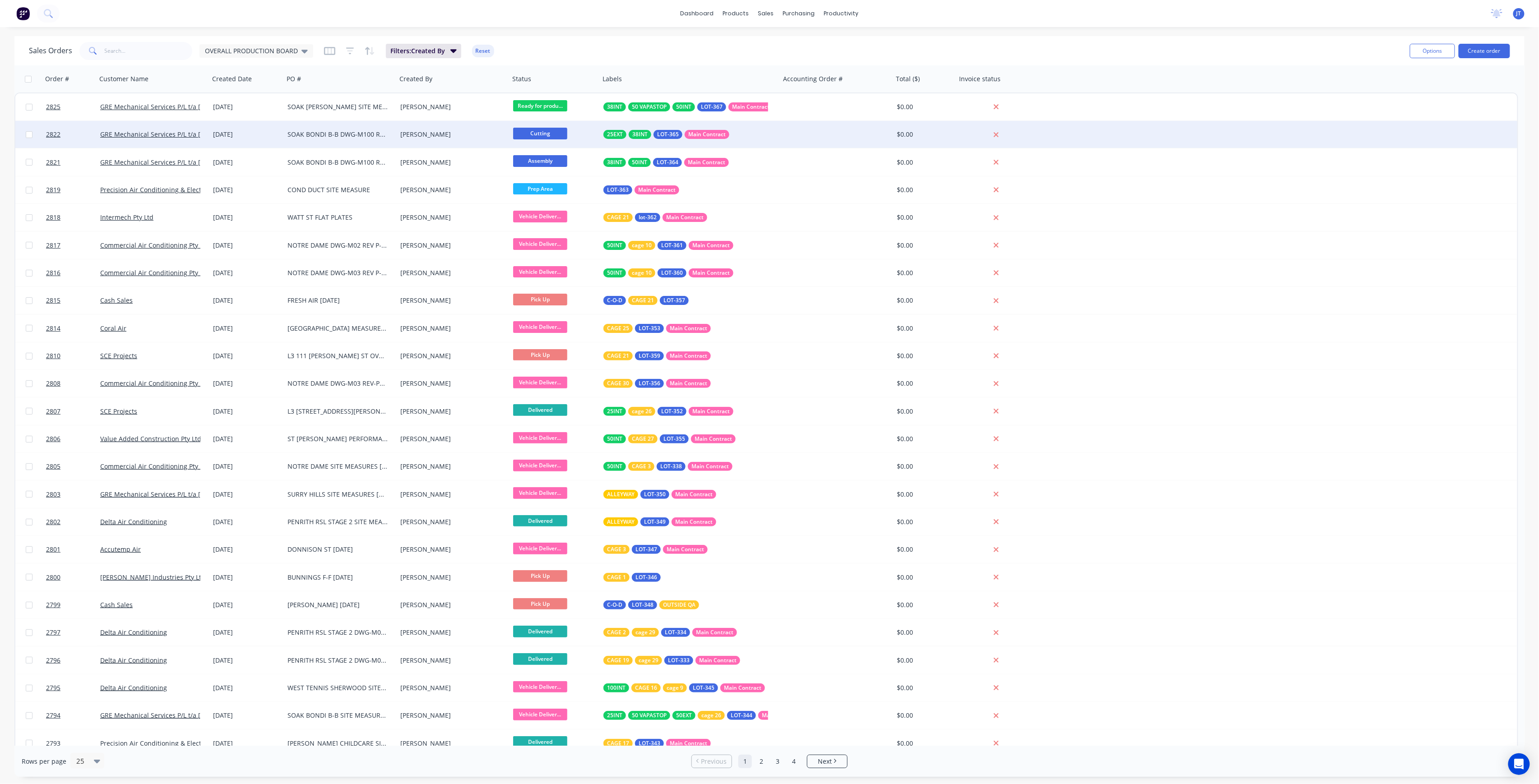
click at [477, 140] on div "[PERSON_NAME]" at bounding box center [453, 134] width 113 height 27
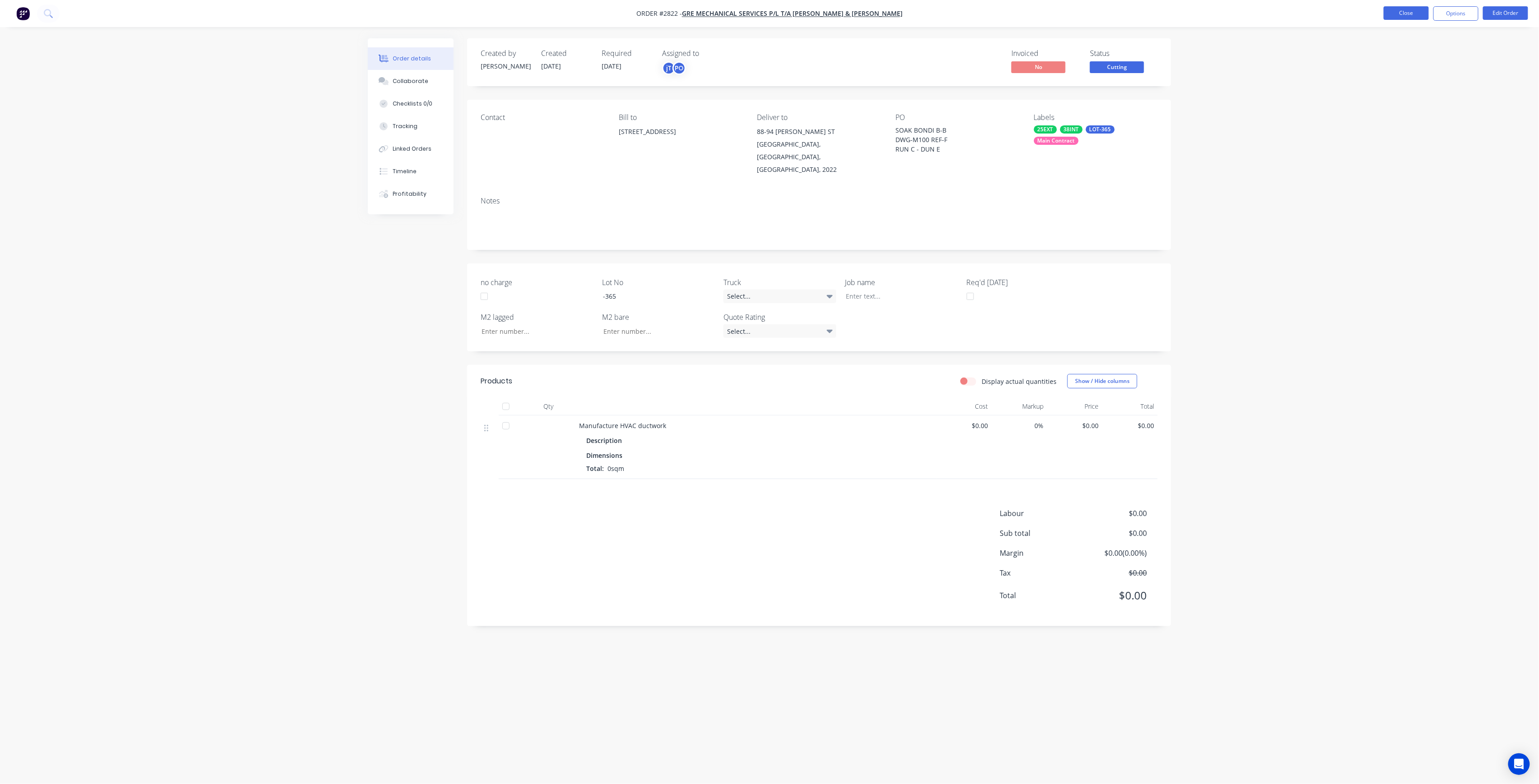
click at [1414, 16] on button "Close" at bounding box center [1406, 13] width 45 height 14
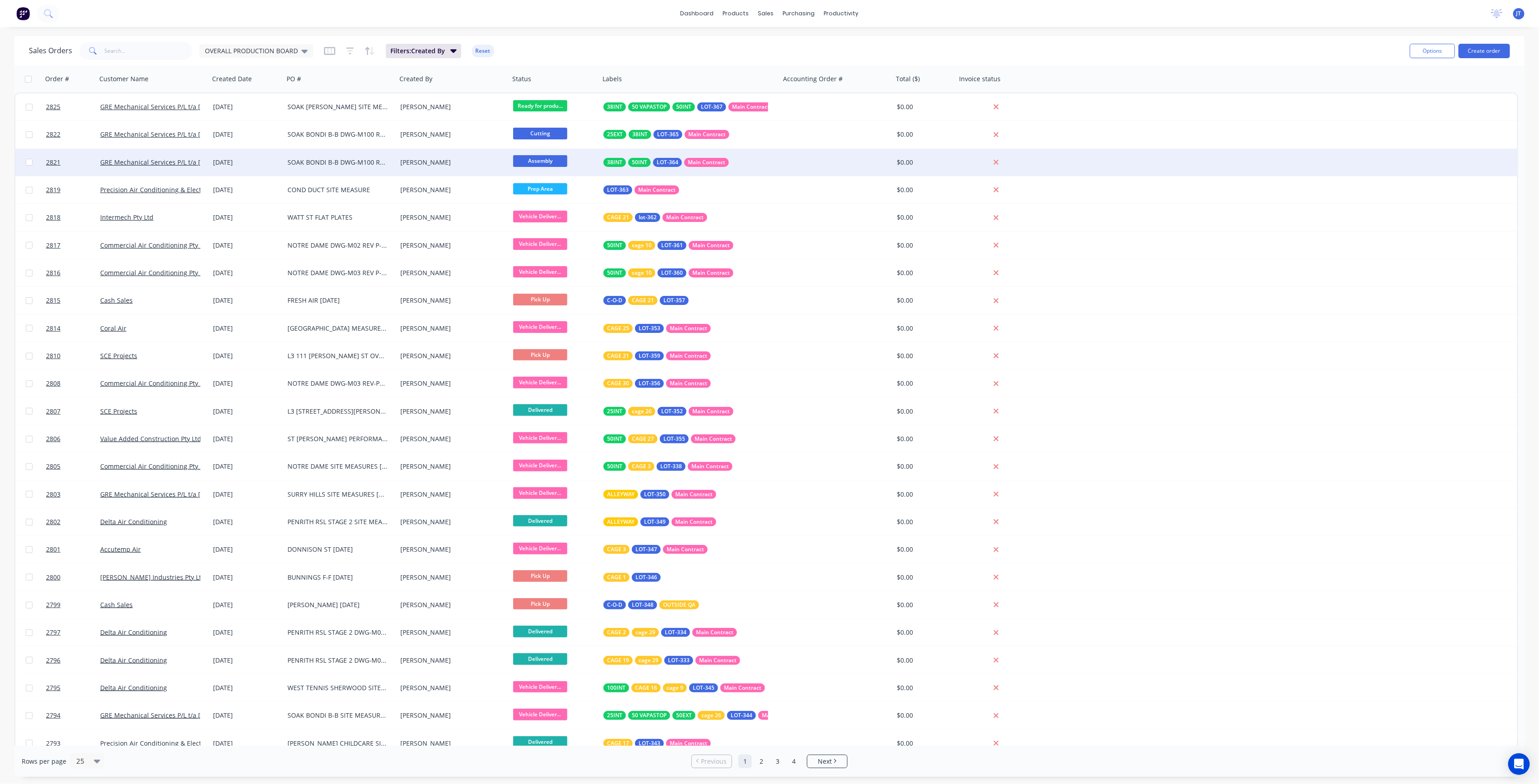
click at [481, 150] on div "[PERSON_NAME]" at bounding box center [453, 162] width 113 height 27
